Goal: Check status

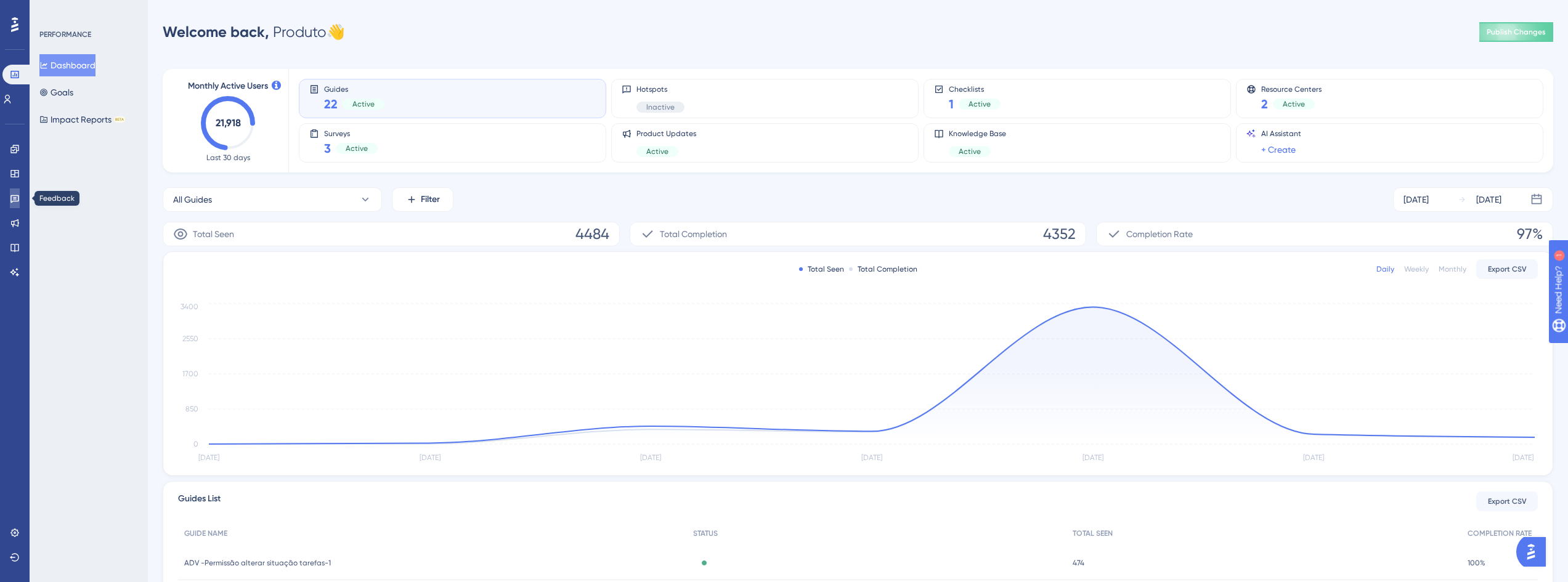
click at [15, 194] on icon at bounding box center [14, 198] width 10 height 10
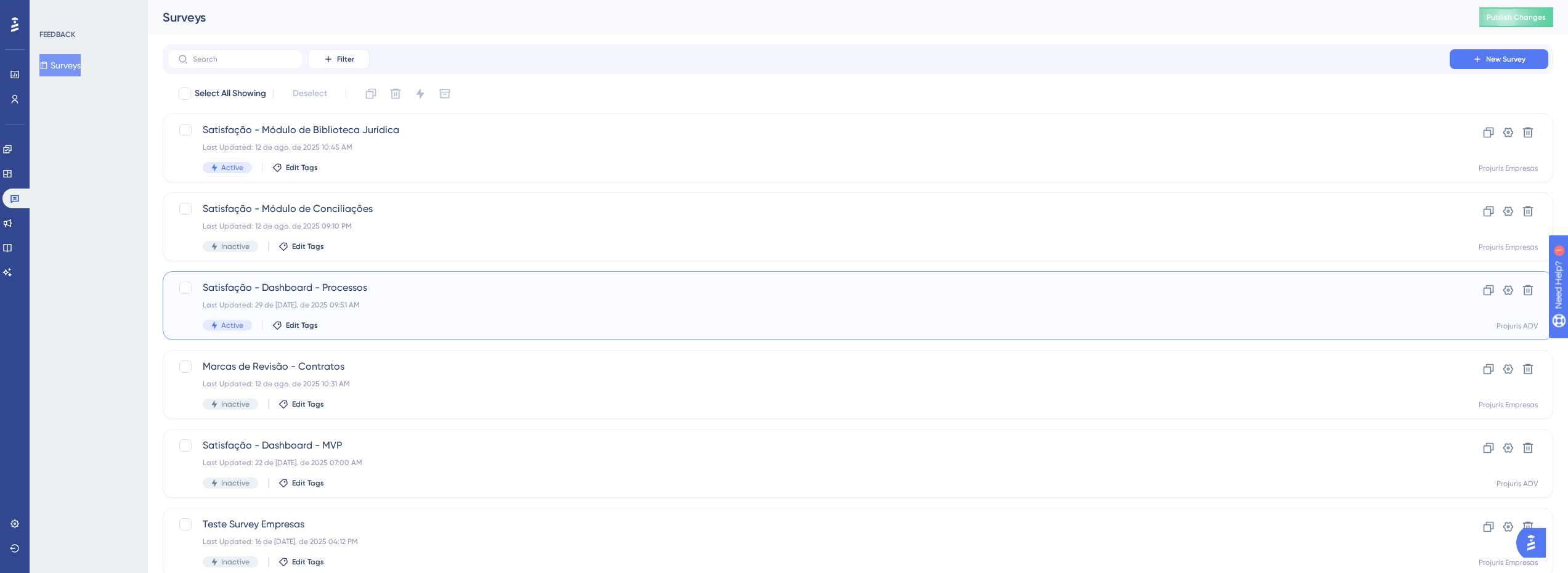
click at [386, 306] on div "Last Updated: 29 de [DATE]. de 2025 09:51 AM" at bounding box center [808, 305] width 1212 height 10
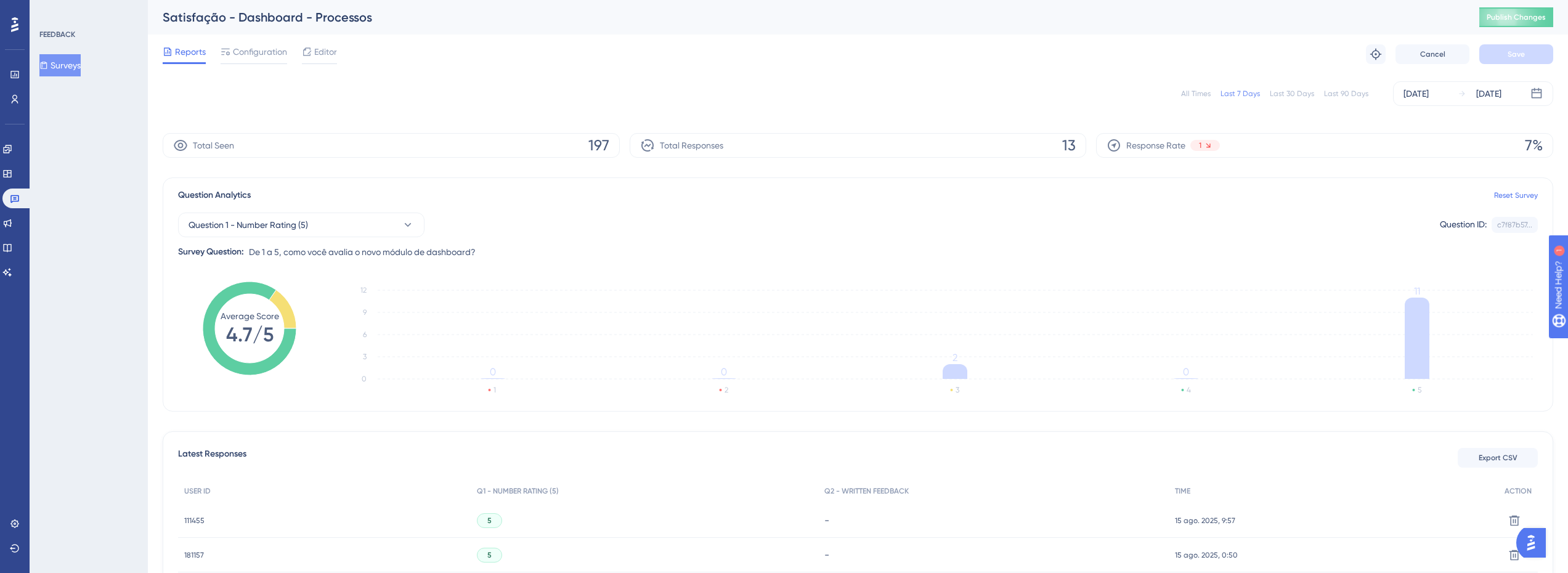
click at [1343, 85] on div "All Times Last 7 Days Last 30 Days Last 90 Days [DATE] [DATE]" at bounding box center [858, 94] width 1391 height 25
click at [1344, 86] on div "All Times Last 7 Days Last 30 Days Last 90 Days [DATE] [DATE]" at bounding box center [858, 94] width 1391 height 25
click at [1345, 90] on div "Last 90 Days" at bounding box center [1346, 94] width 44 height 10
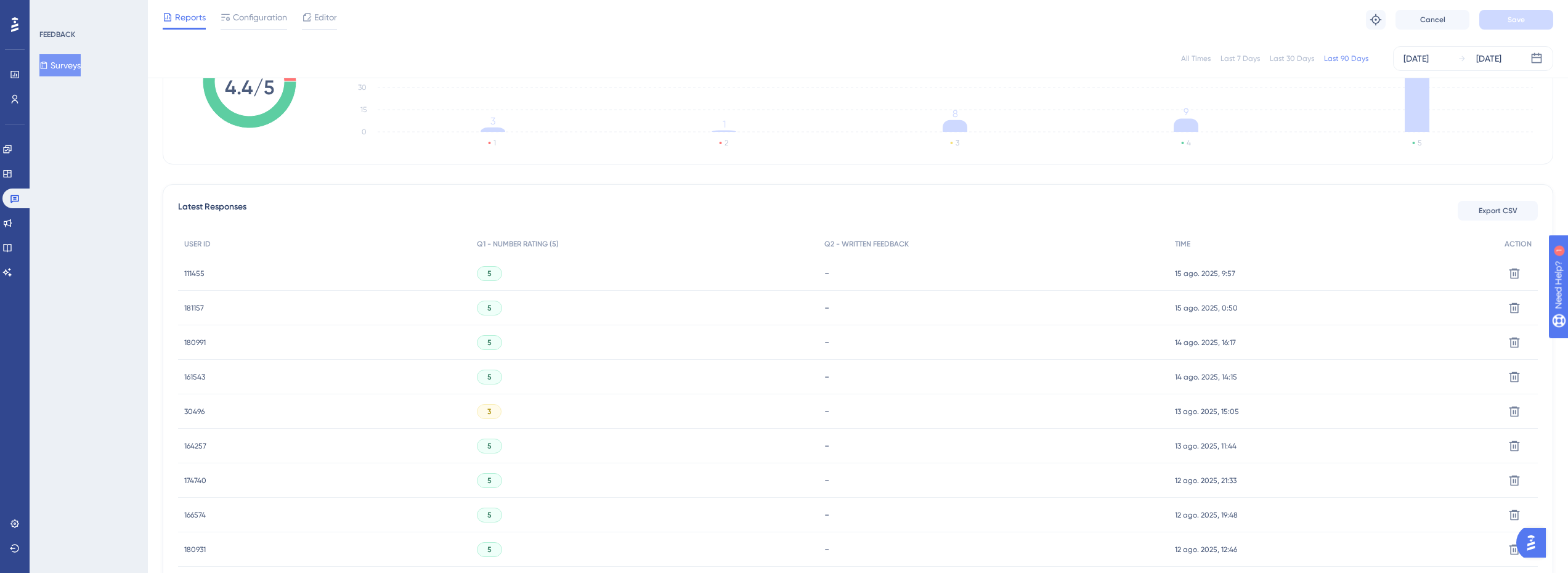
scroll to position [160, 0]
